Goal: Find specific page/section: Find specific page/section

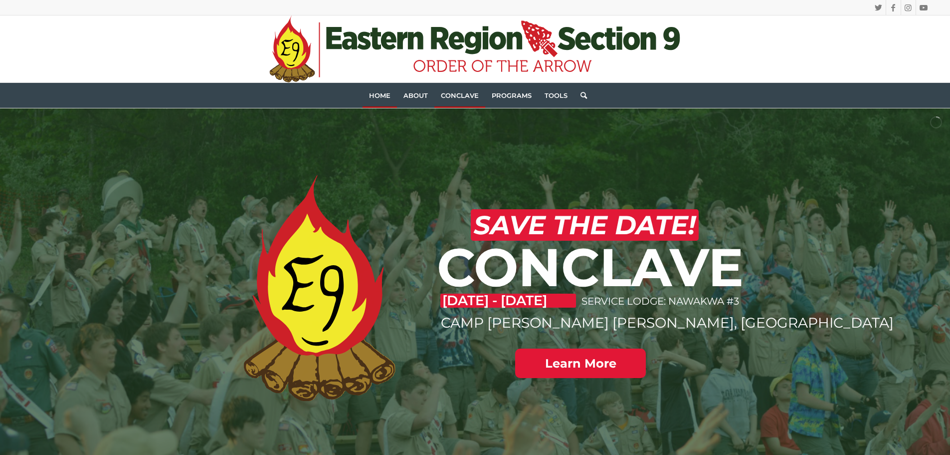
click at [455, 97] on span "Conclave" at bounding box center [460, 95] width 38 height 8
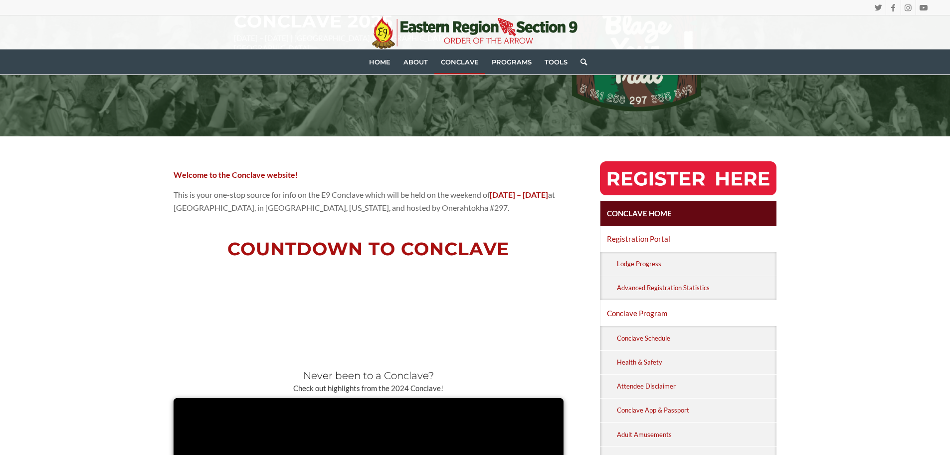
scroll to position [200, 0]
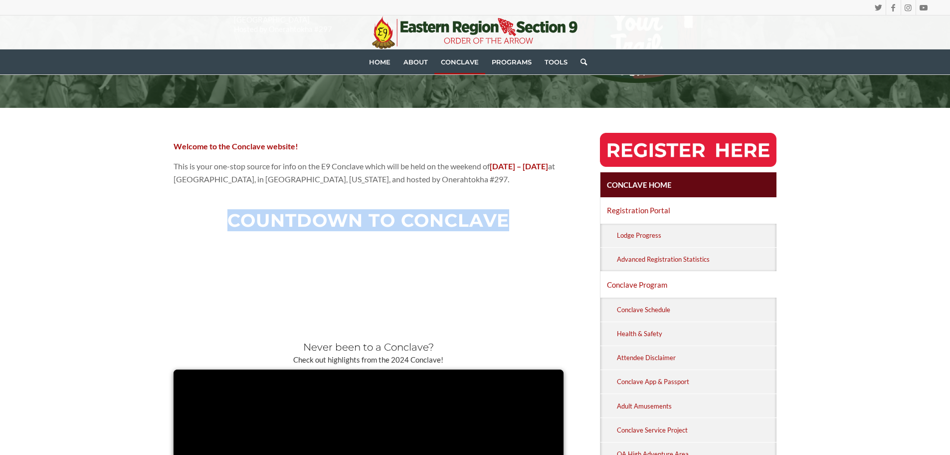
drag, startPoint x: 504, startPoint y: 221, endPoint x: 200, endPoint y: 215, distance: 303.9
click at [200, 215] on h2 "COUNTDOWN TO CONCLAVE" at bounding box center [369, 221] width 390 height 20
drag, startPoint x: 244, startPoint y: 218, endPoint x: 493, endPoint y: 210, distance: 249.6
click at [493, 211] on h2 "COUNTDOWN TO CONCLAVE" at bounding box center [369, 221] width 390 height 20
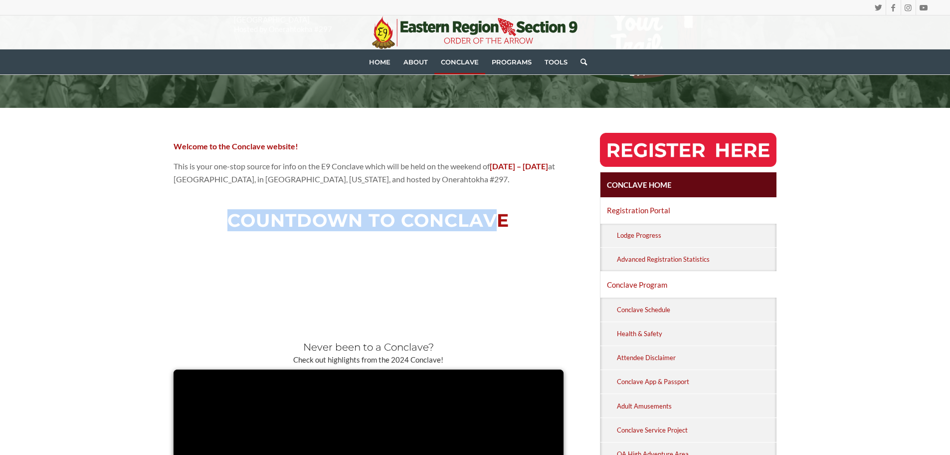
click at [493, 211] on h2 "COUNTDOWN TO CONCLAVE" at bounding box center [369, 221] width 390 height 20
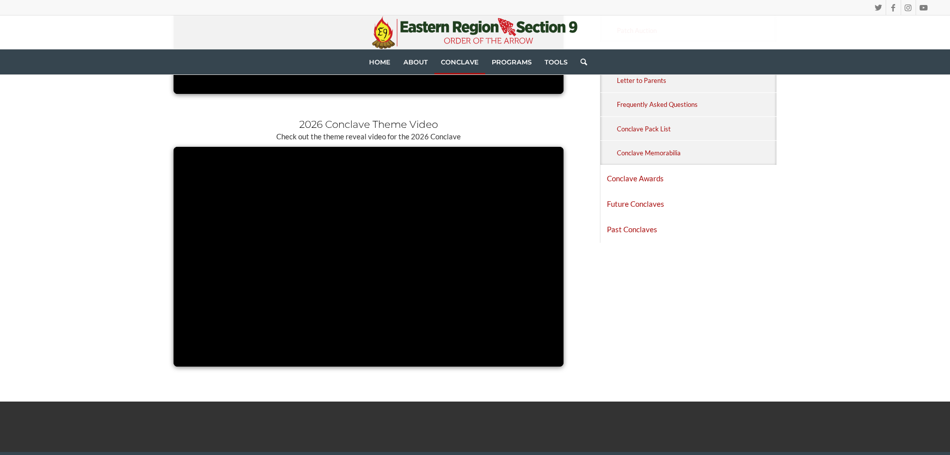
scroll to position [698, 0]
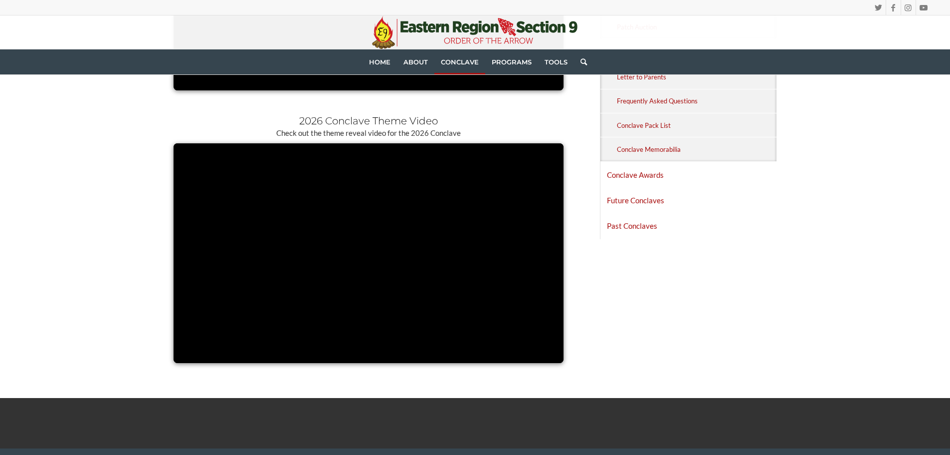
click at [606, 309] on div "Welcome to the Conclave website! This is your one-stop source for info on the E…" at bounding box center [476, 3] width 604 height 739
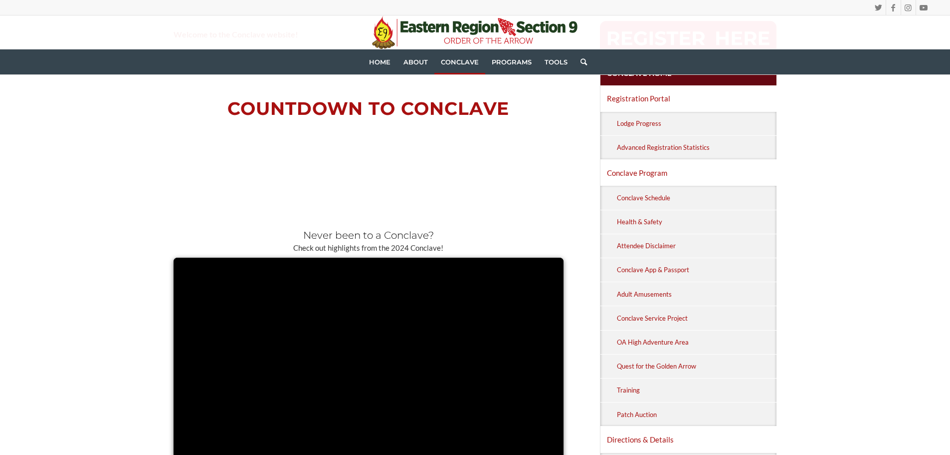
scroll to position [299, 0]
